Goal: Complete application form

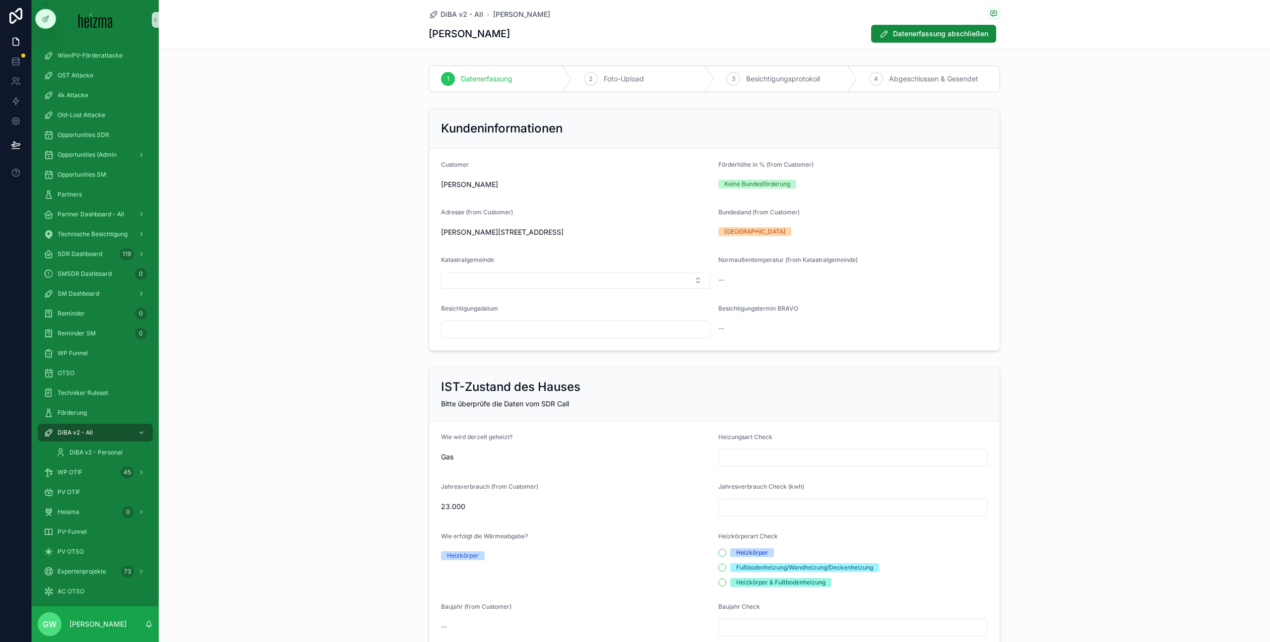
scroll to position [47, 0]
click at [345, 152] on div "Kundeninformationen Customer [PERSON_NAME] Förderhöhe in % (from Customer) Kein…" at bounding box center [715, 229] width 1112 height 251
click at [1160, 193] on div "Kundeninformationen Customer [PERSON_NAME] Förderhöhe in % (from Customer) Kein…" at bounding box center [715, 229] width 1112 height 251
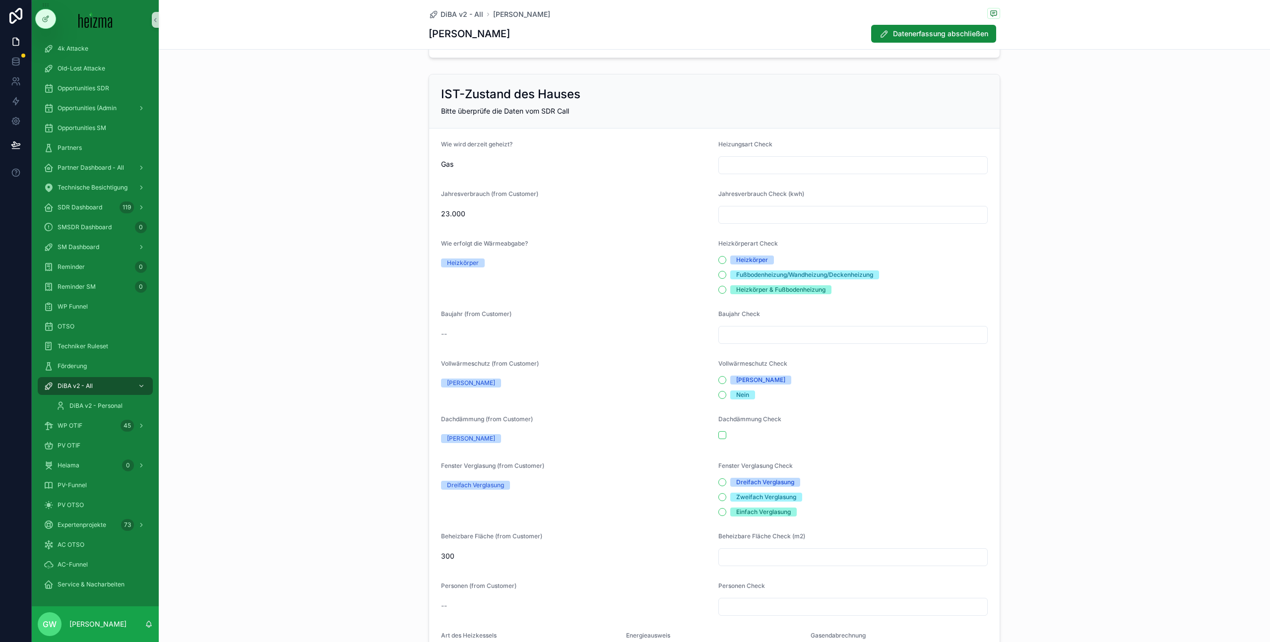
scroll to position [305, 0]
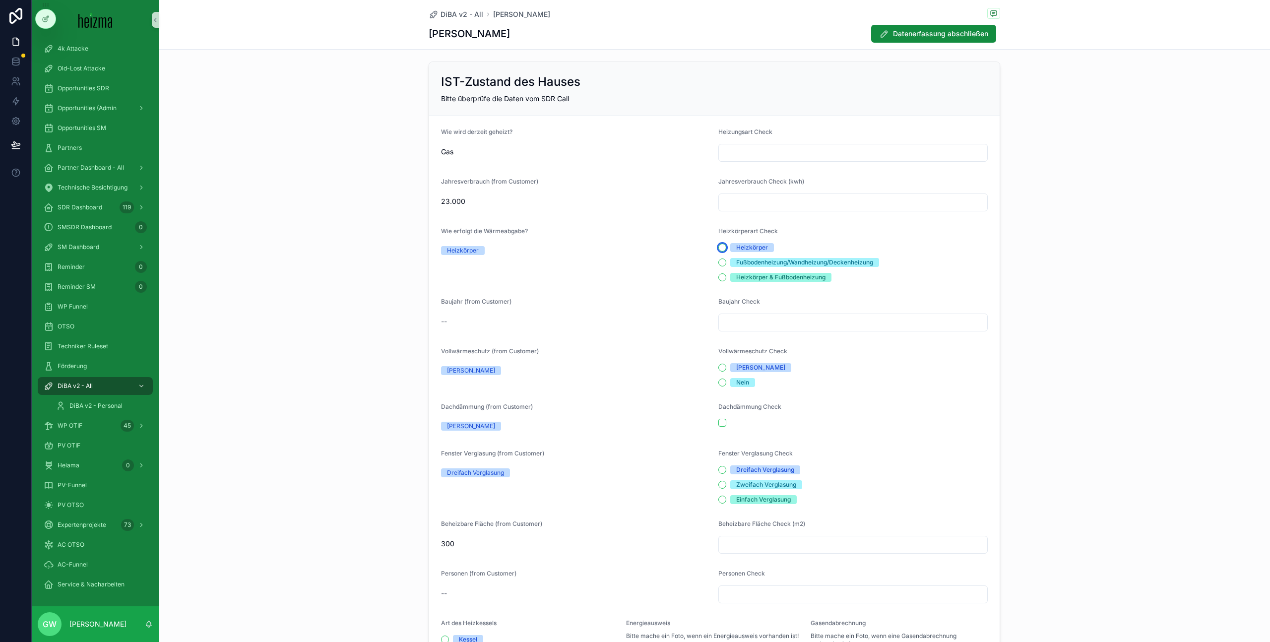
click at [721, 248] on button "Heizkörper" at bounding box center [723, 248] width 8 height 8
click at [724, 265] on div "Fußbodenheizung/Wandheizung/Deckenheizung" at bounding box center [853, 262] width 269 height 9
click at [719, 264] on button "Fußbodenheizung/Wandheizung/Deckenheizung" at bounding box center [723, 263] width 8 height 8
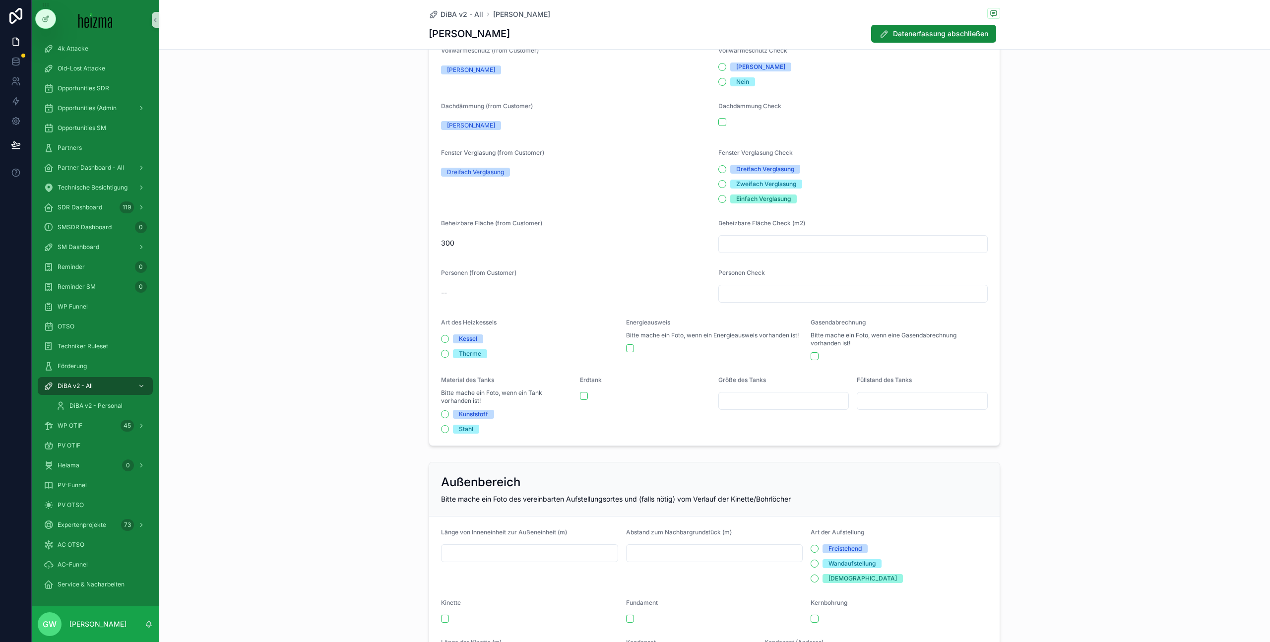
scroll to position [617, 0]
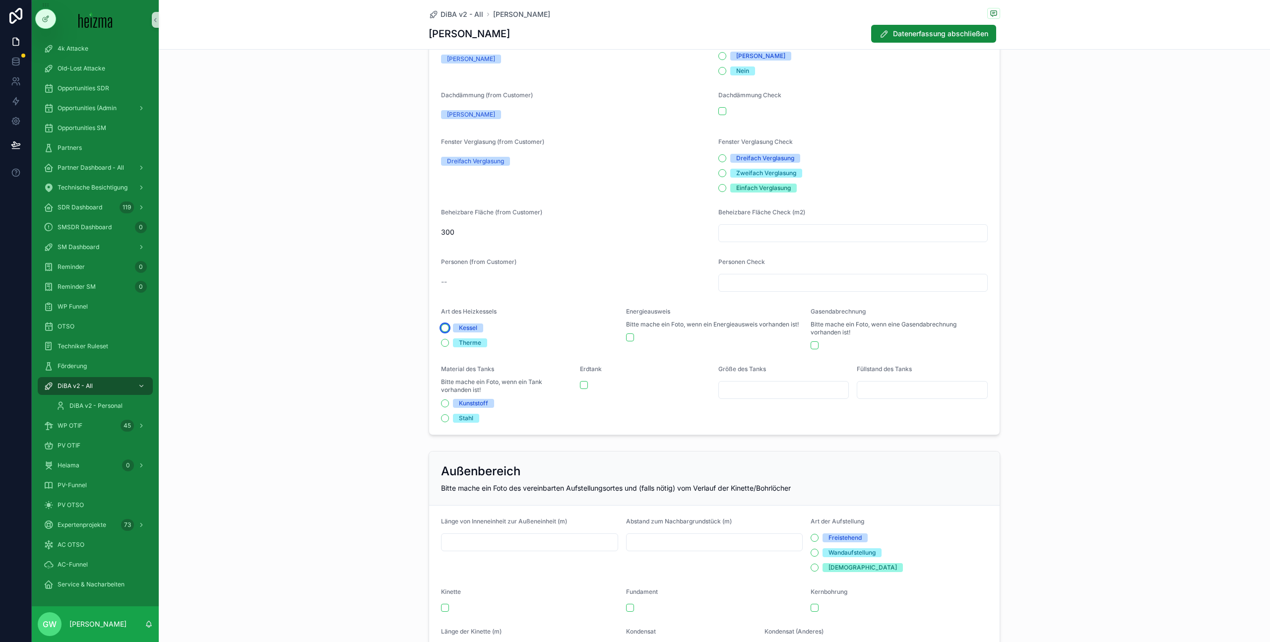
click at [441, 327] on button "Kessel" at bounding box center [445, 328] width 8 height 8
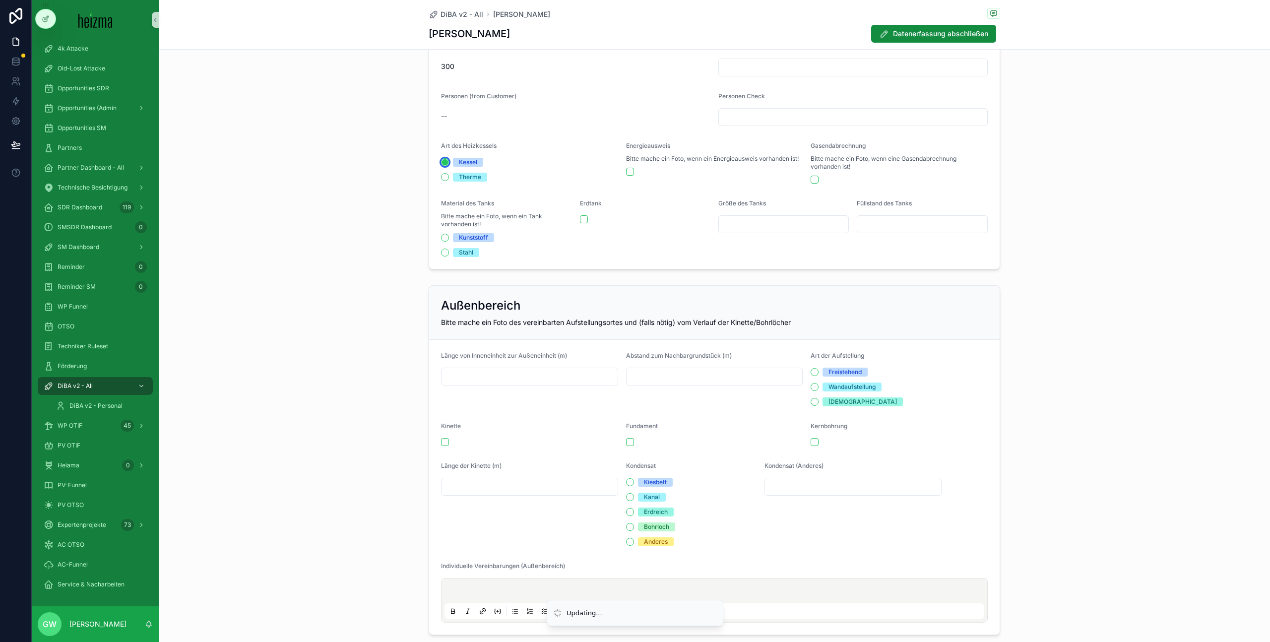
scroll to position [834, 0]
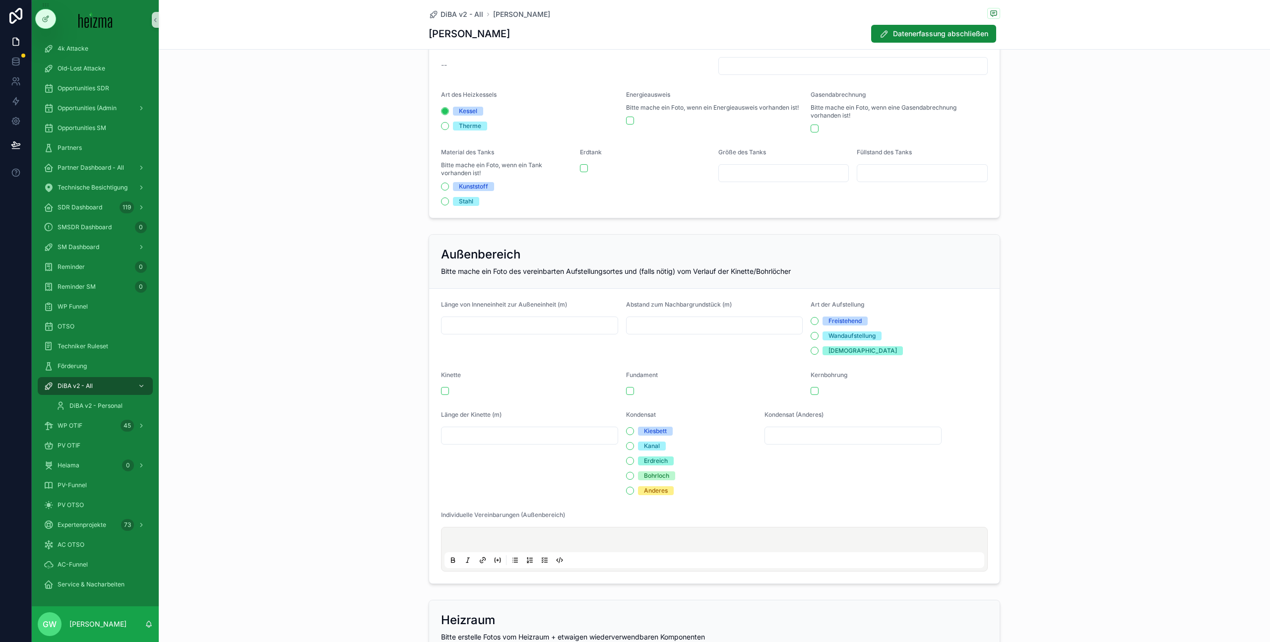
click at [527, 324] on input "scrollable content" at bounding box center [530, 326] width 176 height 14
type input "*"
click at [626, 390] on button "scrollable content" at bounding box center [630, 391] width 8 height 8
click at [811, 320] on button "Freistehend" at bounding box center [815, 321] width 8 height 8
click at [544, 439] on input "scrollable content" at bounding box center [530, 436] width 176 height 14
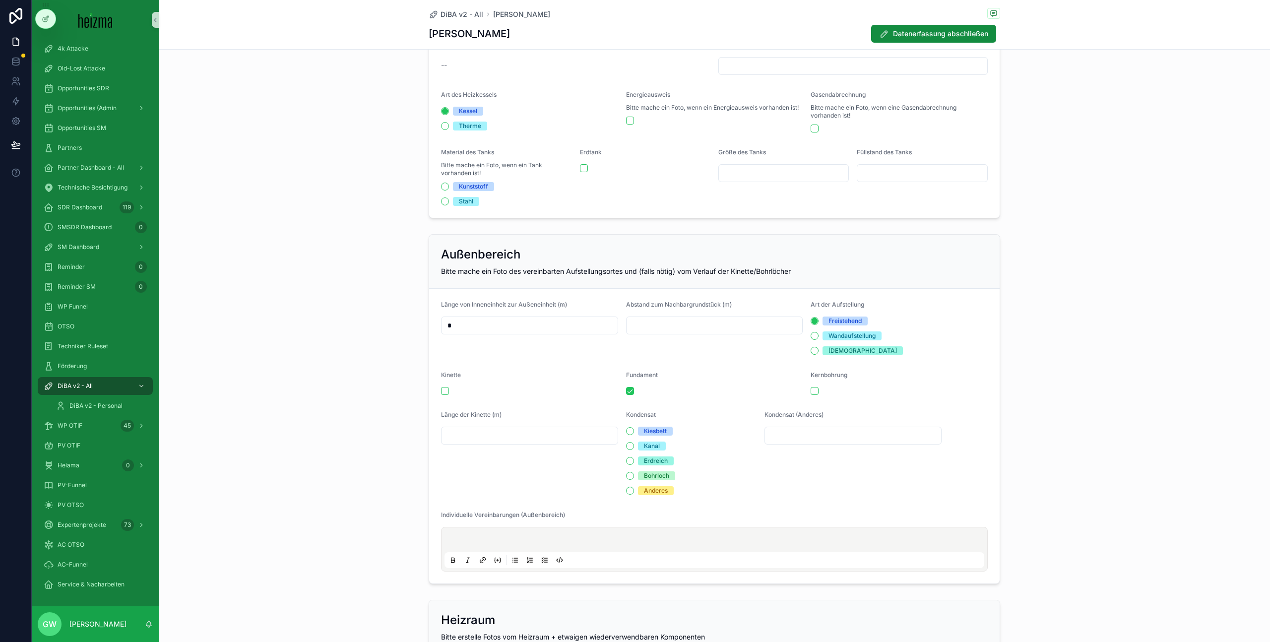
click at [499, 537] on p "scrollable content" at bounding box center [717, 541] width 540 height 10
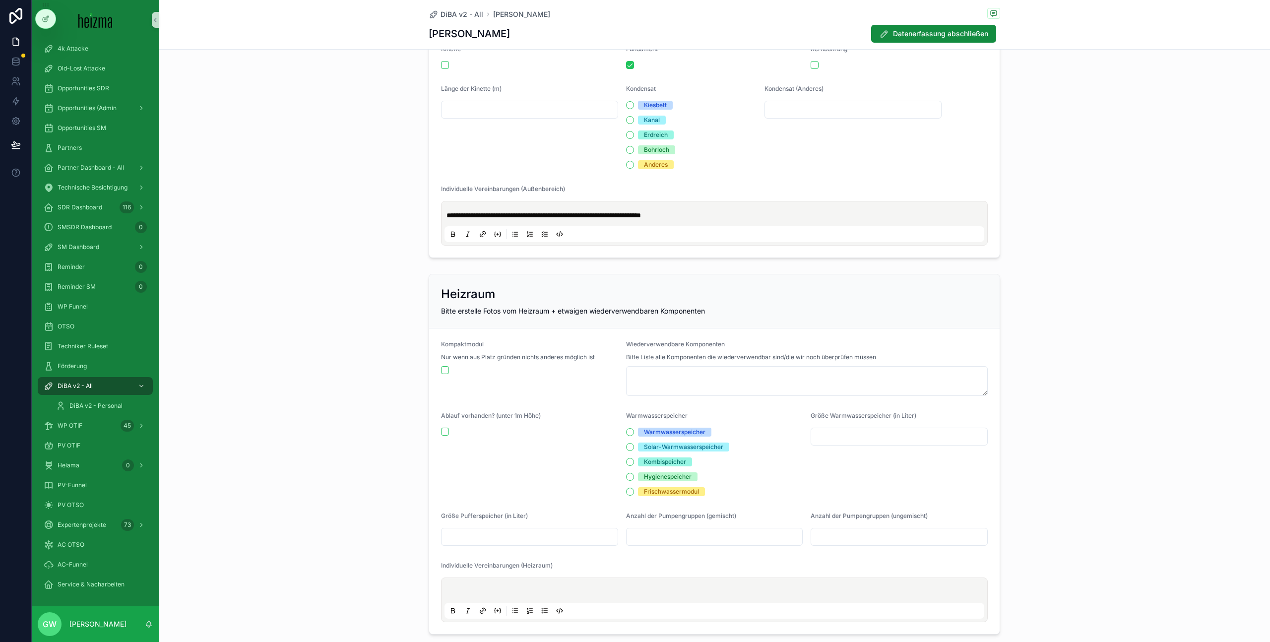
scroll to position [1173, 0]
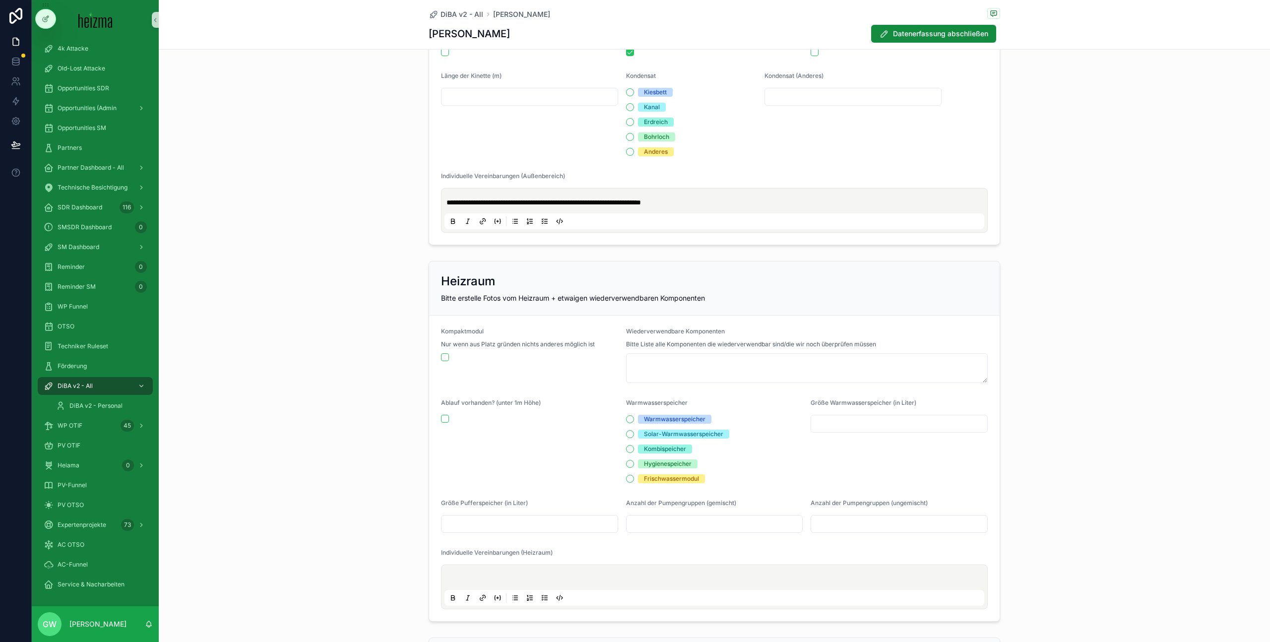
click at [661, 575] on p "scrollable content" at bounding box center [717, 579] width 540 height 10
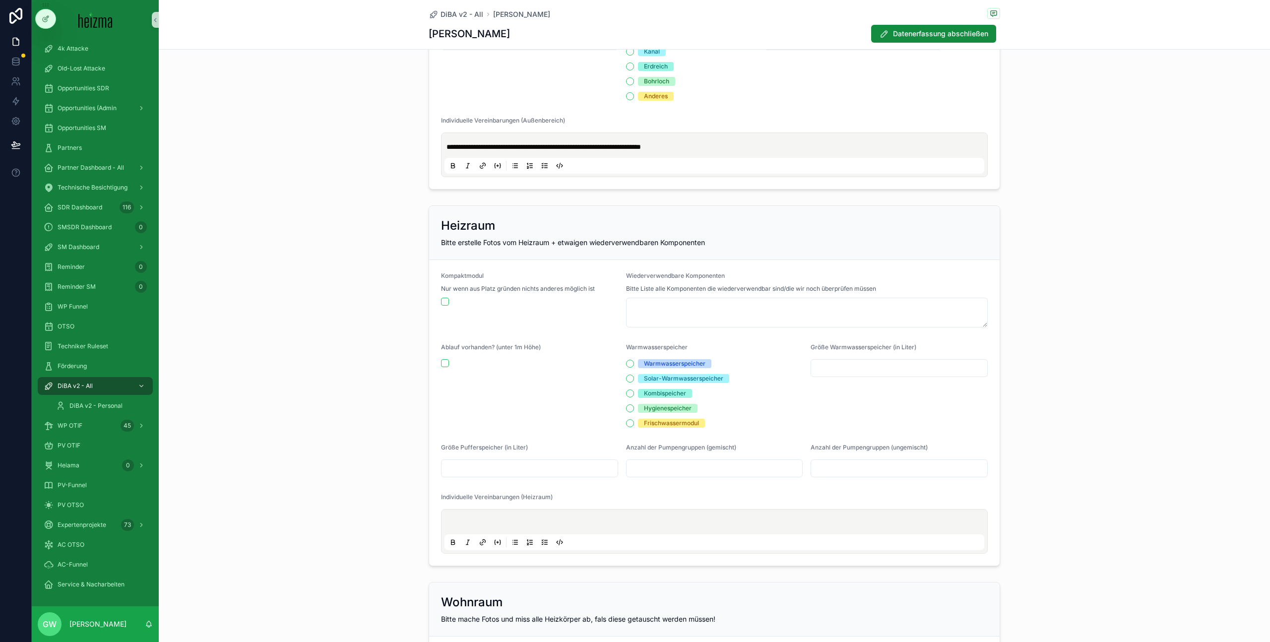
click at [694, 468] on input "scrollable content" at bounding box center [715, 468] width 176 height 14
type input "*"
click at [854, 468] on input "scrollable content" at bounding box center [899, 468] width 176 height 14
type input "*"
click at [866, 367] on input "scrollable content" at bounding box center [899, 368] width 176 height 14
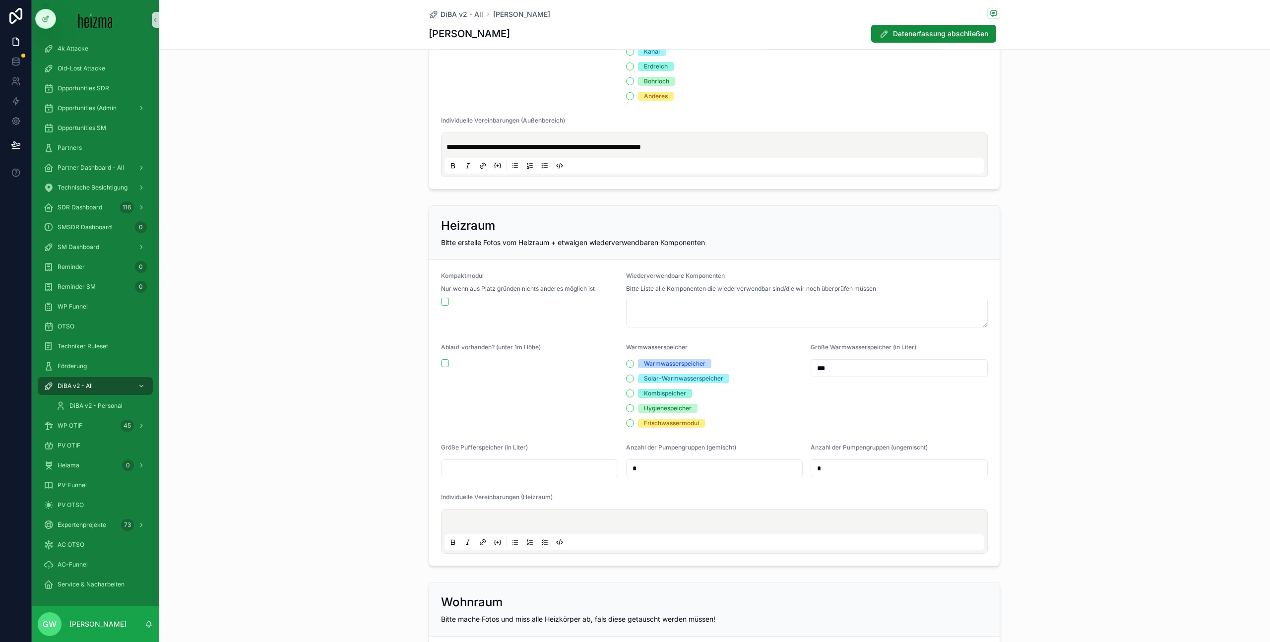
type input "***"
click at [474, 399] on div "Ablauf vorhanden? (unter 1m Höhe)" at bounding box center [529, 385] width 177 height 84
click at [441, 364] on button "scrollable content" at bounding box center [445, 363] width 8 height 8
click at [543, 519] on p "scrollable content" at bounding box center [717, 524] width 540 height 10
click at [482, 461] on input "scrollable content" at bounding box center [530, 468] width 176 height 14
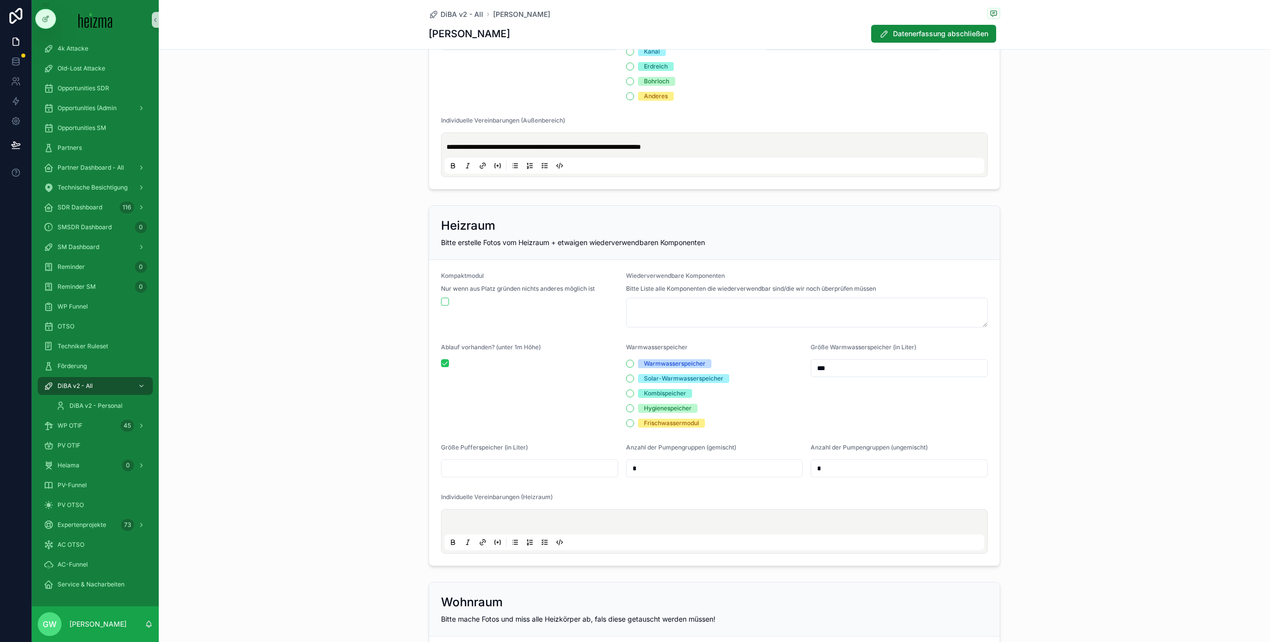
click at [468, 519] on p "scrollable content" at bounding box center [717, 524] width 540 height 10
